Goal: Check status: Check status

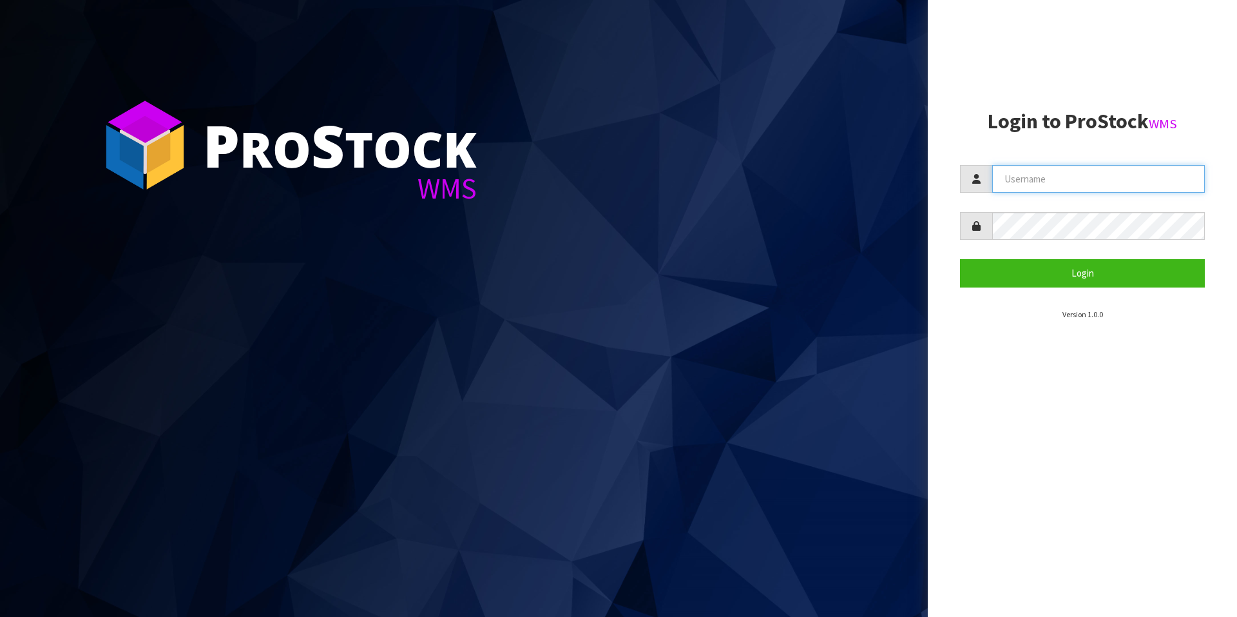
click at [1041, 182] on input "text" at bounding box center [1098, 179] width 213 height 28
type input "[PERSON_NAME][EMAIL_ADDRESS][DOMAIN_NAME]"
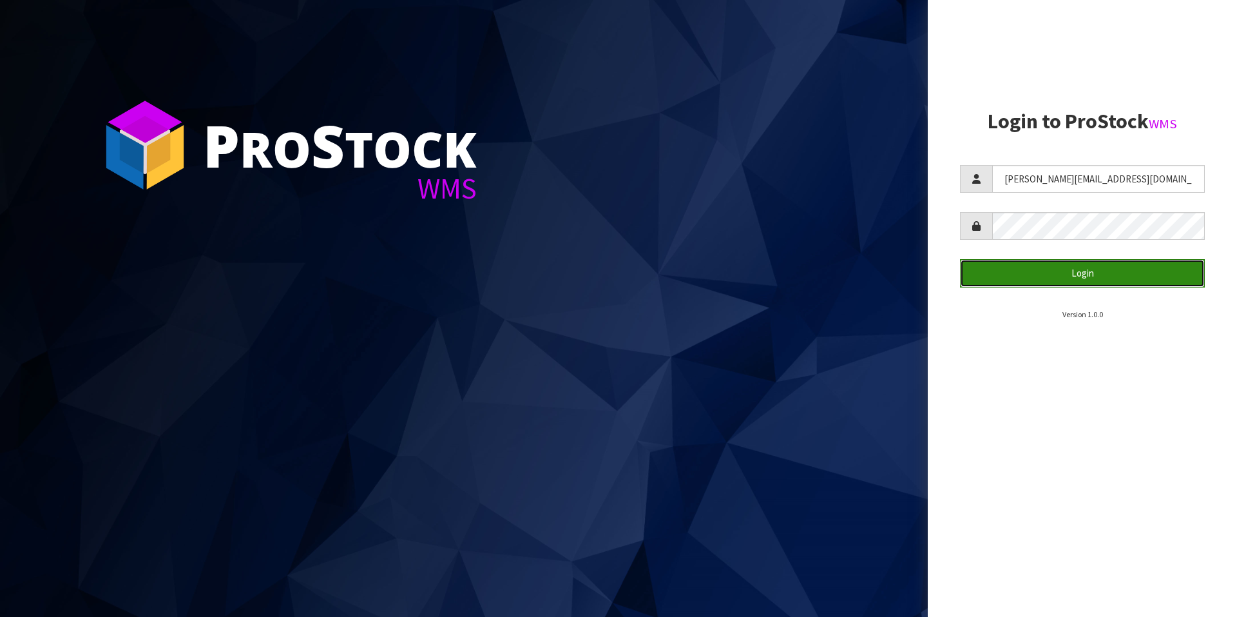
click at [1085, 269] on button "Login" at bounding box center [1082, 273] width 245 height 28
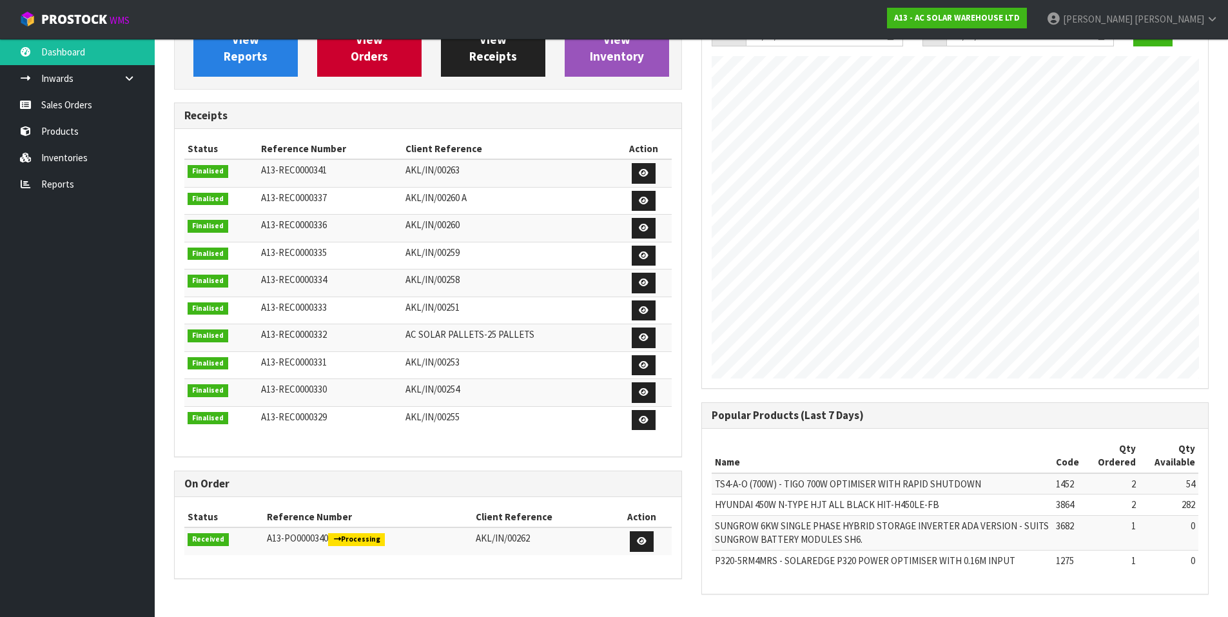
scroll to position [158, 0]
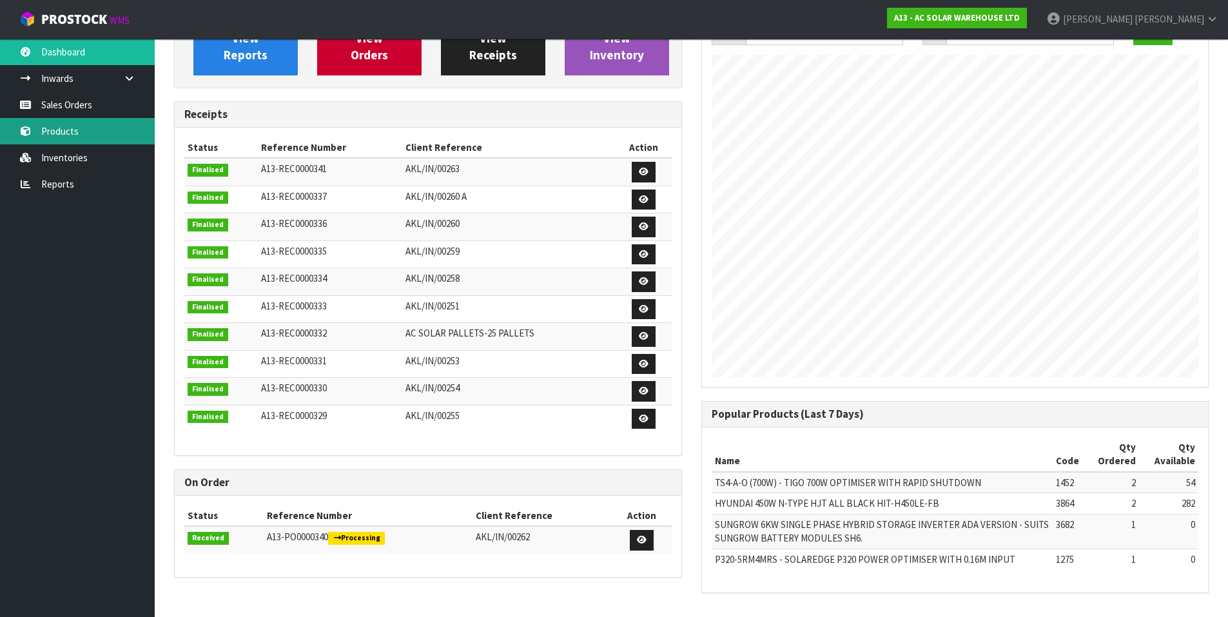
click at [75, 130] on link "Products" at bounding box center [77, 131] width 155 height 26
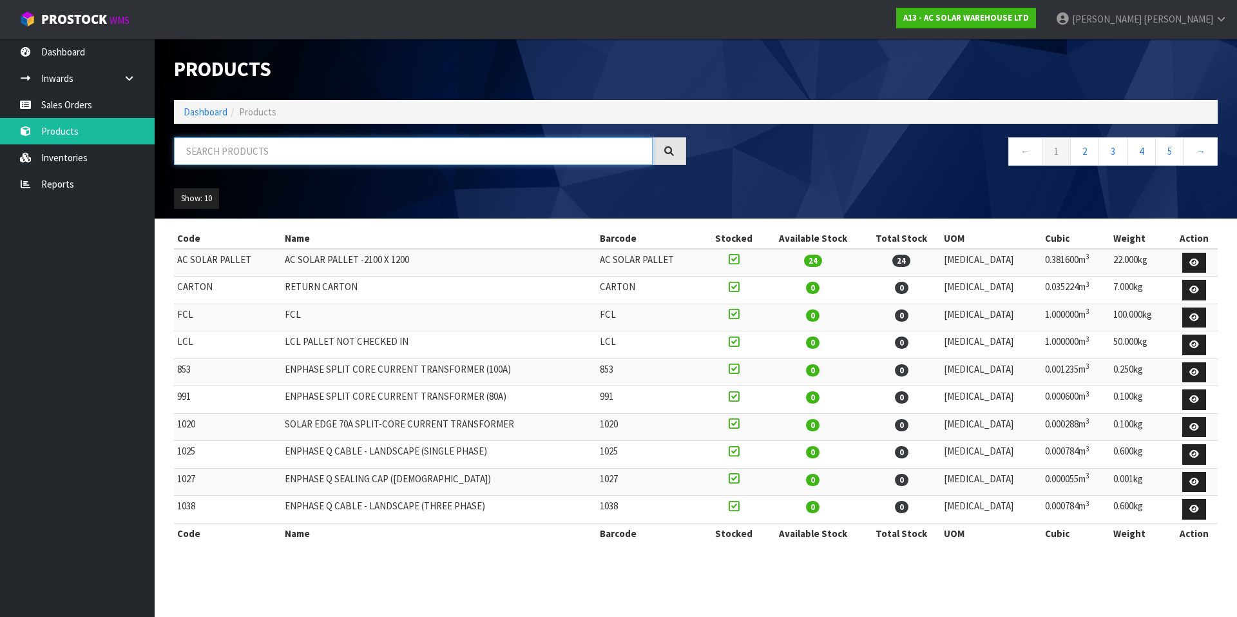
click at [354, 157] on input "text" at bounding box center [413, 151] width 479 height 28
paste input "P04809"
type input "P04809"
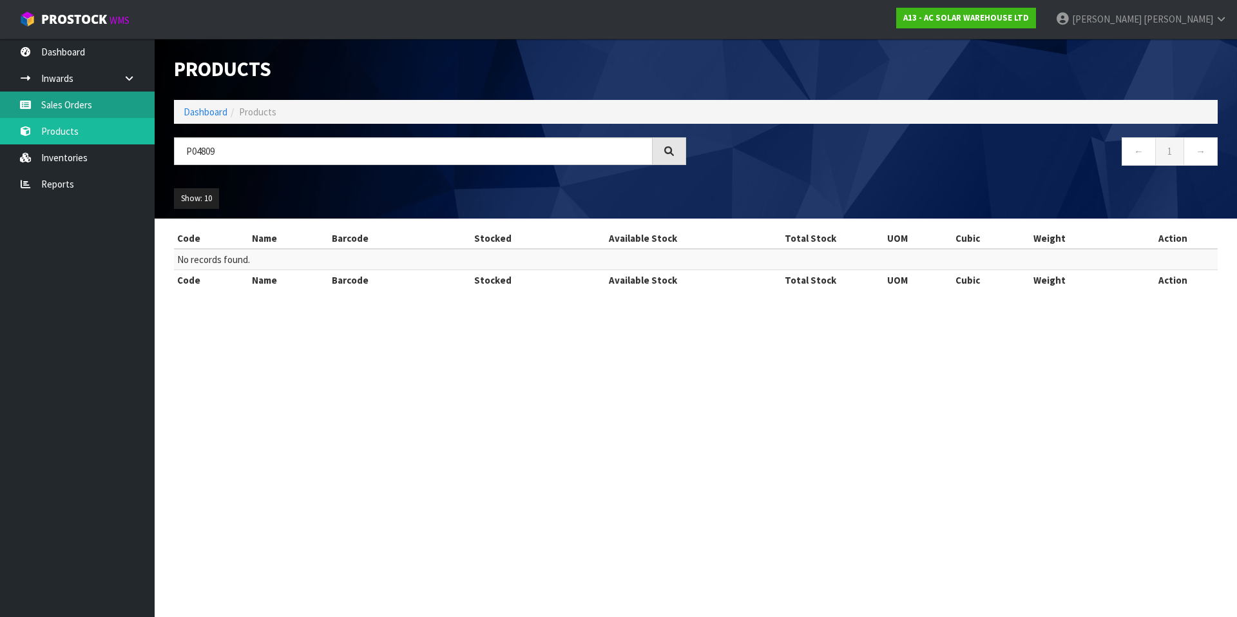
click at [90, 104] on link "Sales Orders" at bounding box center [77, 105] width 155 height 26
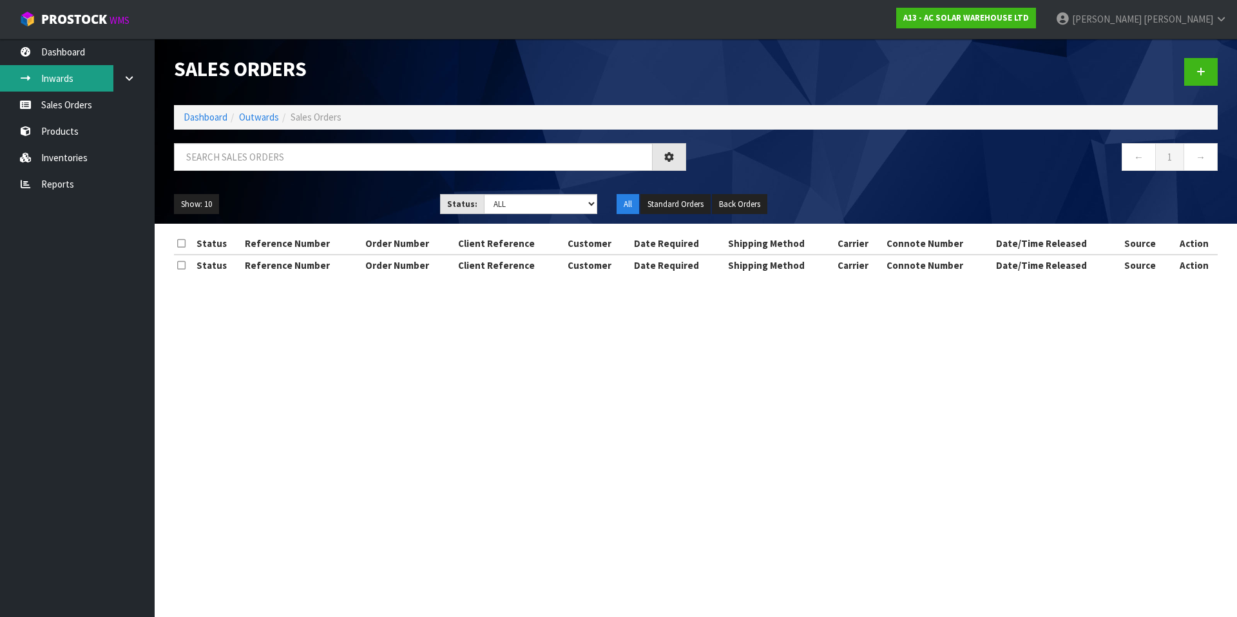
click at [72, 80] on link "Inwards" at bounding box center [77, 78] width 155 height 26
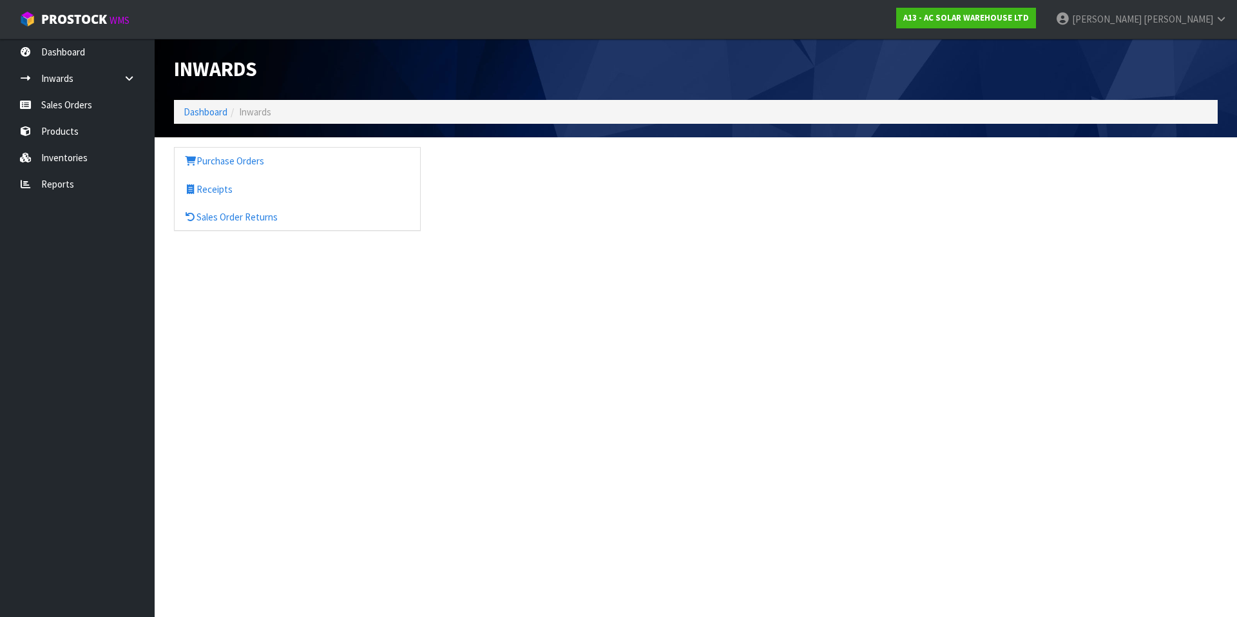
click at [392, 108] on ol "Dashboard Inwards" at bounding box center [696, 112] width 1044 height 24
click at [240, 191] on link "Receipts" at bounding box center [298, 189] width 246 height 26
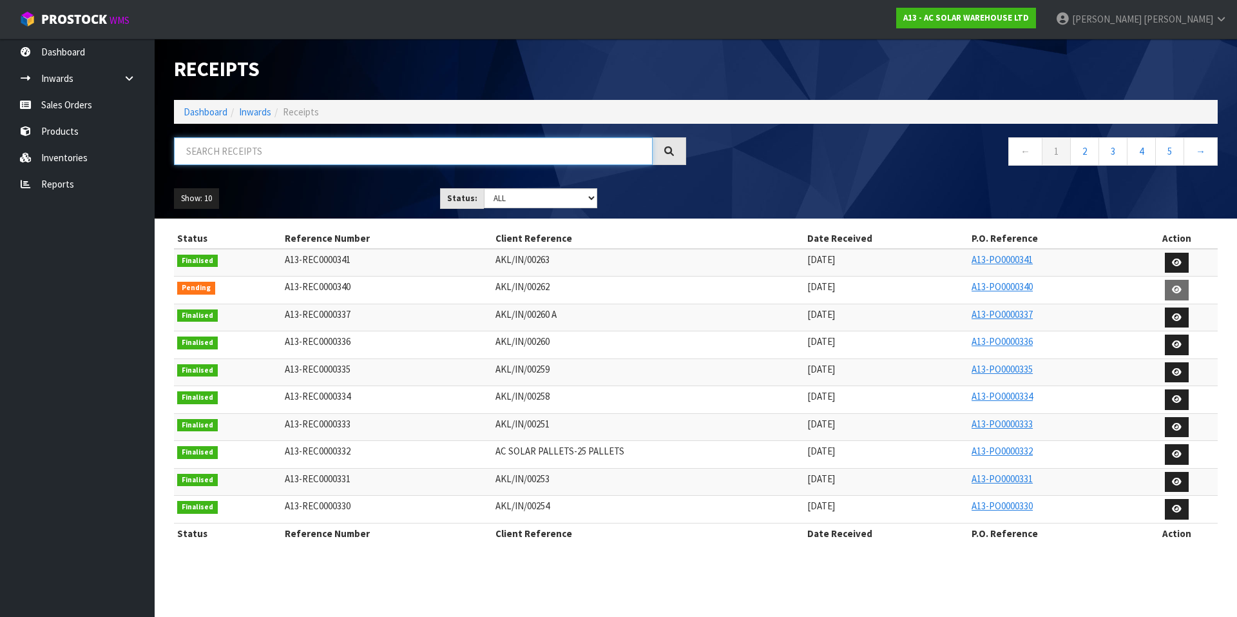
click at [333, 154] on input "text" at bounding box center [413, 151] width 479 height 28
click at [263, 156] on input "text" at bounding box center [413, 151] width 479 height 28
paste input "AKL/IN/00264"
type input "AKL/IN/00264"
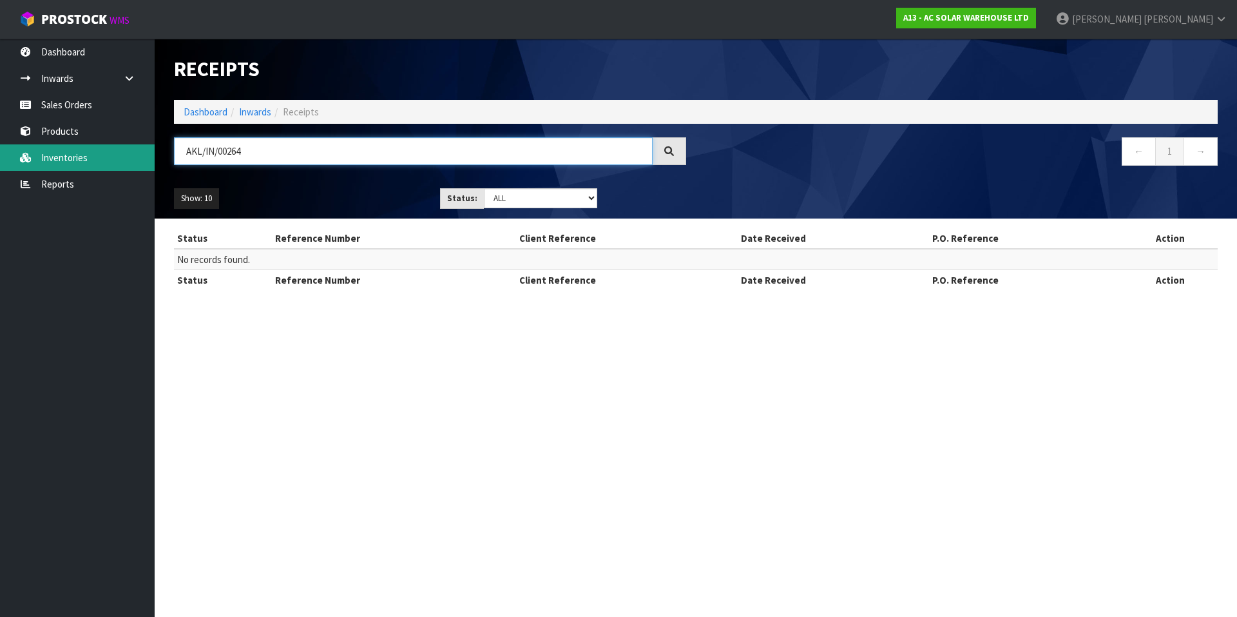
drag, startPoint x: 331, startPoint y: 151, endPoint x: 26, endPoint y: 144, distance: 304.2
click at [26, 144] on body "Toggle navigation ProStock WMS A13 - AC SOLAR WAREHOUSE LTD [PERSON_NAME] Logou…" at bounding box center [618, 308] width 1237 height 617
